Goal: Information Seeking & Learning: Learn about a topic

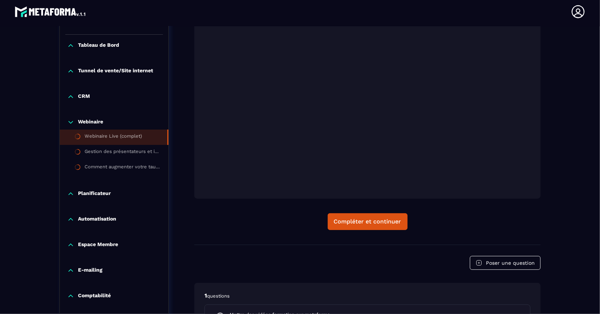
scroll to position [202, 0]
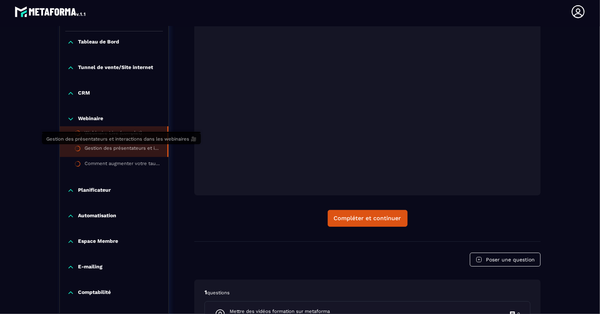
click at [98, 147] on div "Gestion des présentateurs et interactions dans les webinaires 🎥" at bounding box center [122, 149] width 75 height 8
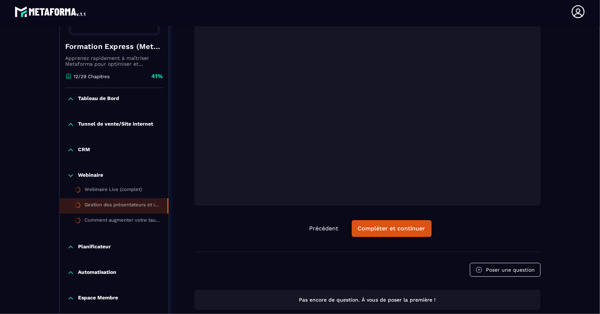
scroll to position [145, 0]
click at [69, 100] on icon at bounding box center [70, 99] width 7 height 7
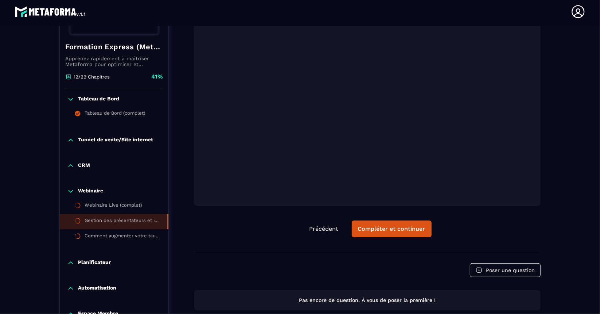
click at [69, 139] on icon at bounding box center [71, 140] width 4 height 2
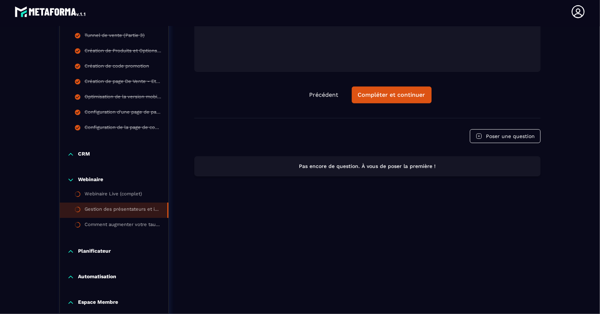
scroll to position [280, 0]
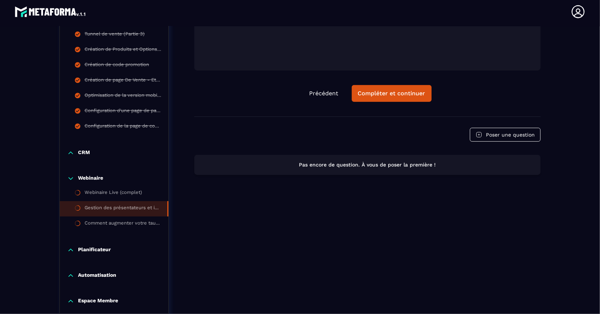
click at [69, 153] on icon at bounding box center [71, 153] width 4 height 2
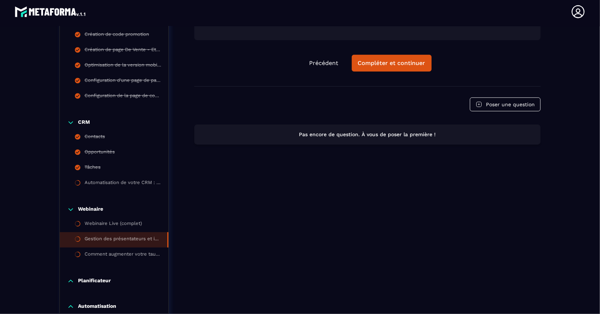
scroll to position [311, 0]
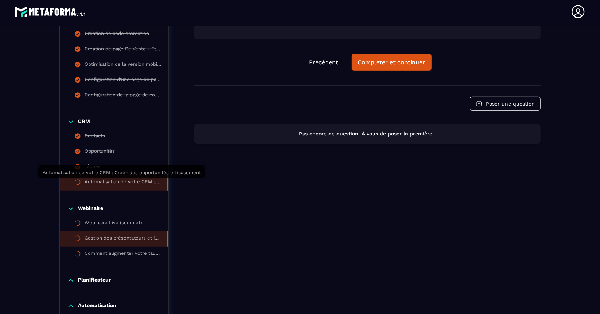
click at [107, 182] on div "Automatisation de votre CRM : Créez des opportunités efficacement" at bounding box center [122, 183] width 75 height 8
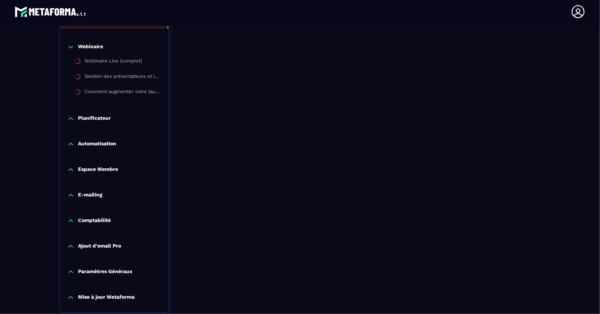
scroll to position [472, 0]
click at [81, 119] on p "Planificateur" at bounding box center [94, 118] width 33 height 7
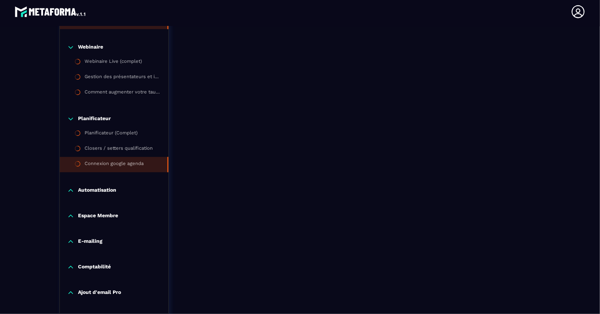
click at [148, 165] on li "Connexion google agenda" at bounding box center [114, 164] width 109 height 15
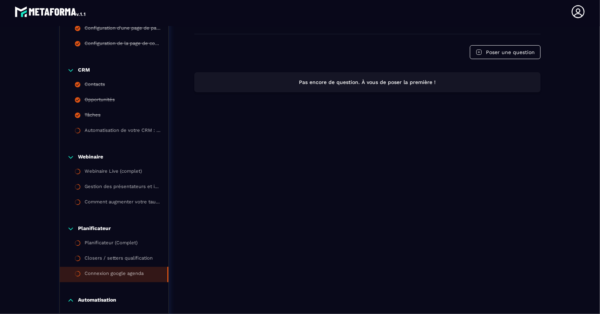
scroll to position [362, 0]
click at [122, 244] on div "Planificateur (Complet)" at bounding box center [111, 244] width 53 height 8
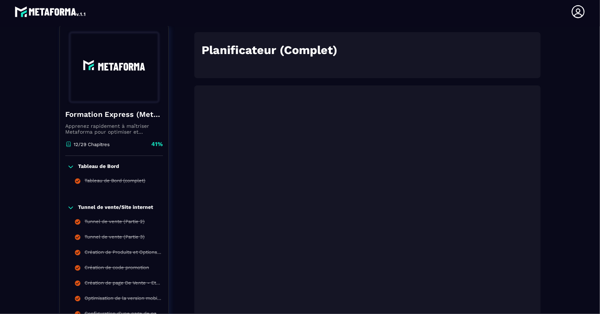
scroll to position [75, 0]
